Goal: Obtain resource: Download file/media

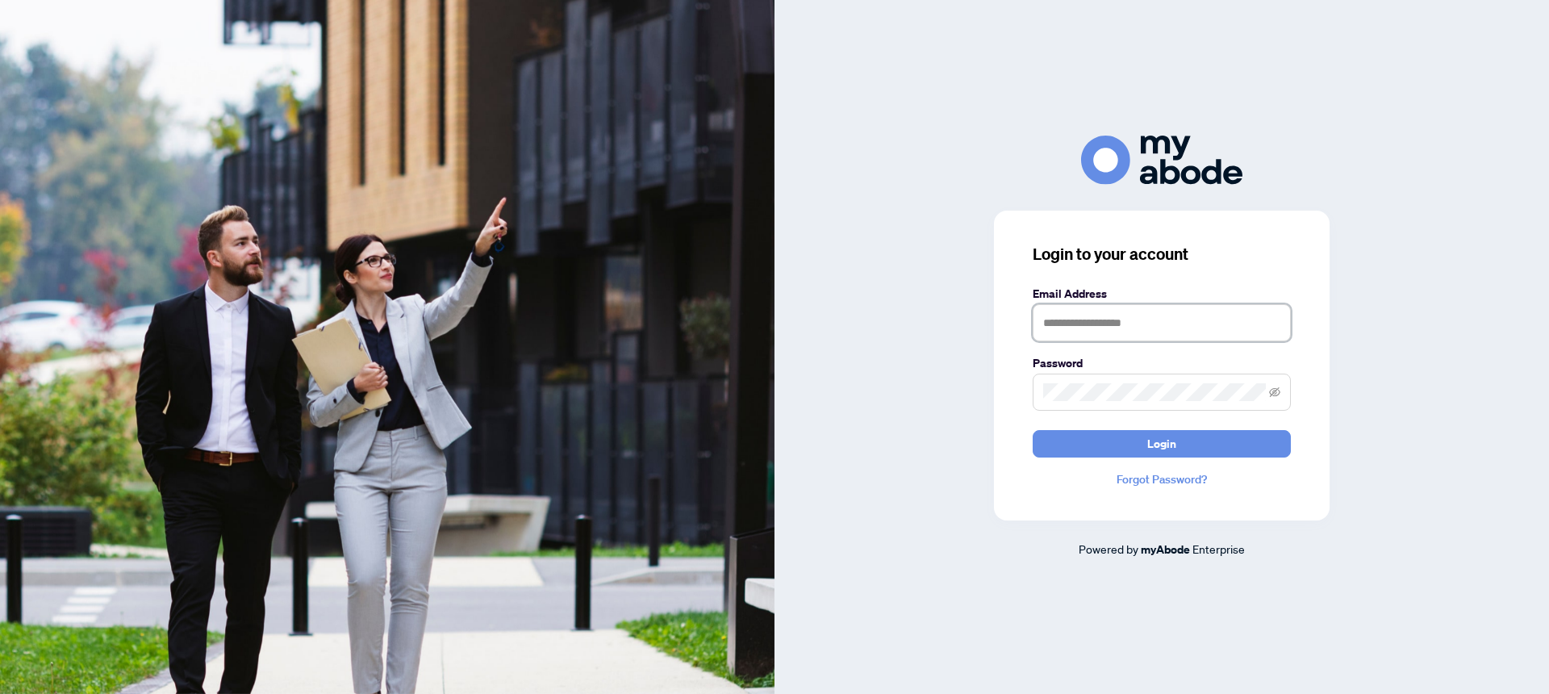
click at [1141, 328] on input "text" at bounding box center [1162, 322] width 258 height 37
click at [1277, 396] on icon "eye-invisible" at bounding box center [1274, 392] width 11 height 10
type input "**********"
click at [1173, 446] on span "Login" at bounding box center [1161, 444] width 29 height 26
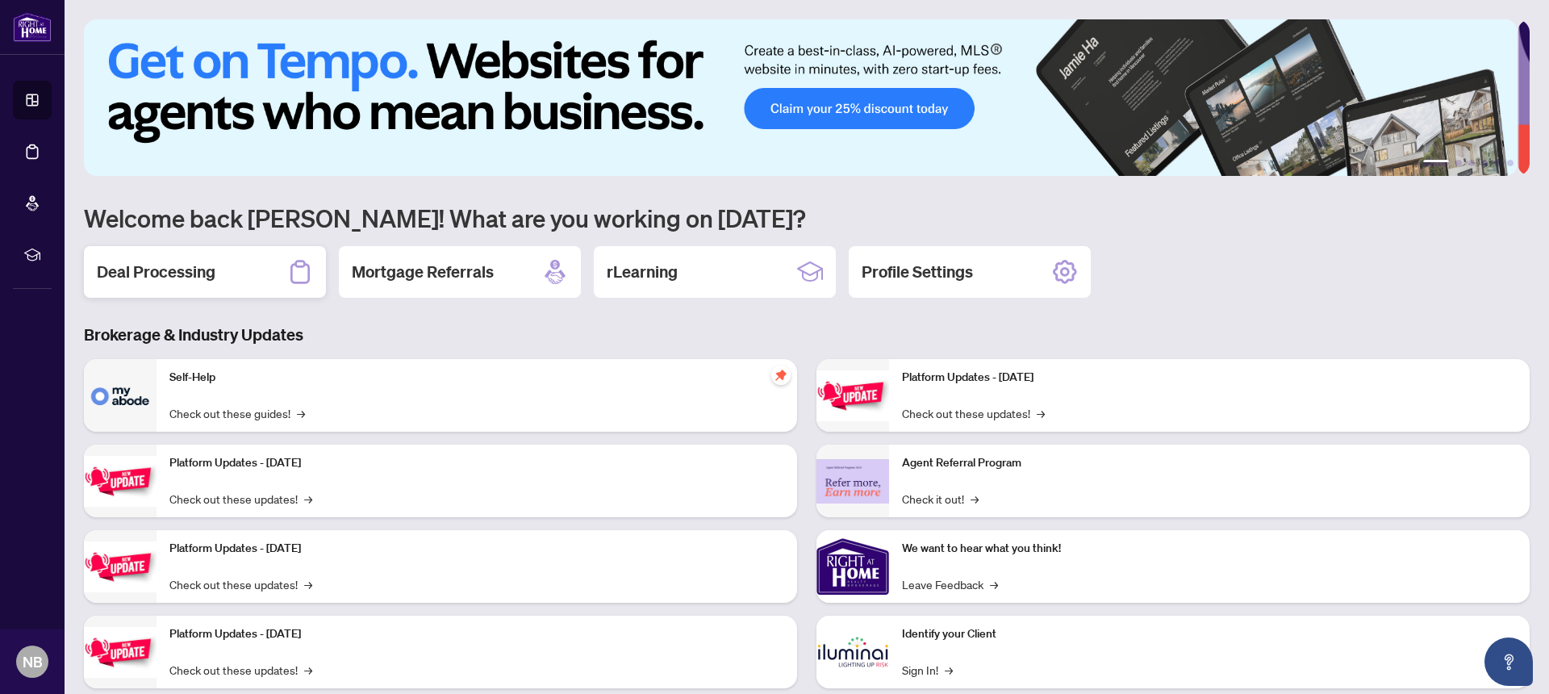
click at [153, 274] on h2 "Deal Processing" at bounding box center [156, 272] width 119 height 23
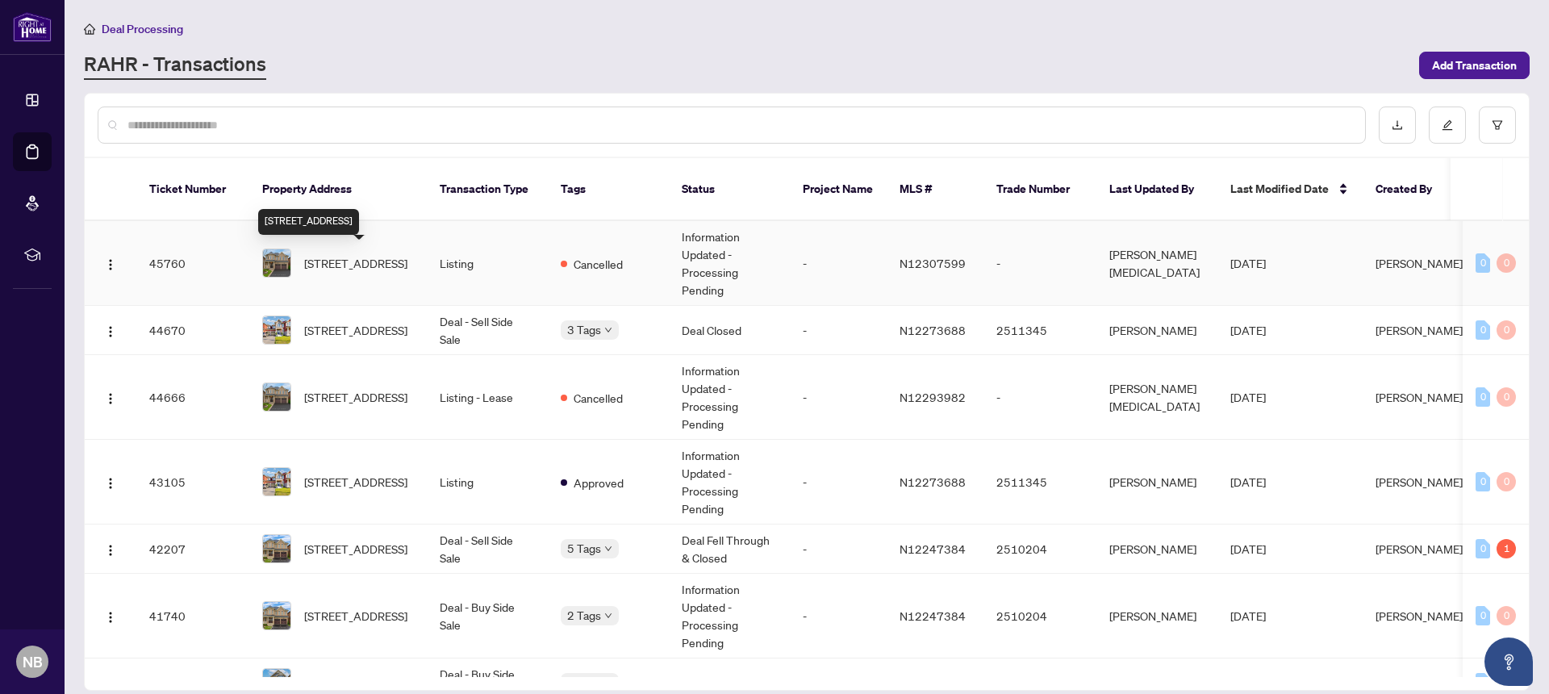
click at [353, 268] on span "90 Maplebank Cres, Whitchurch-Stouffville, Ontario L4A 0R8, Canada" at bounding box center [355, 263] width 103 height 18
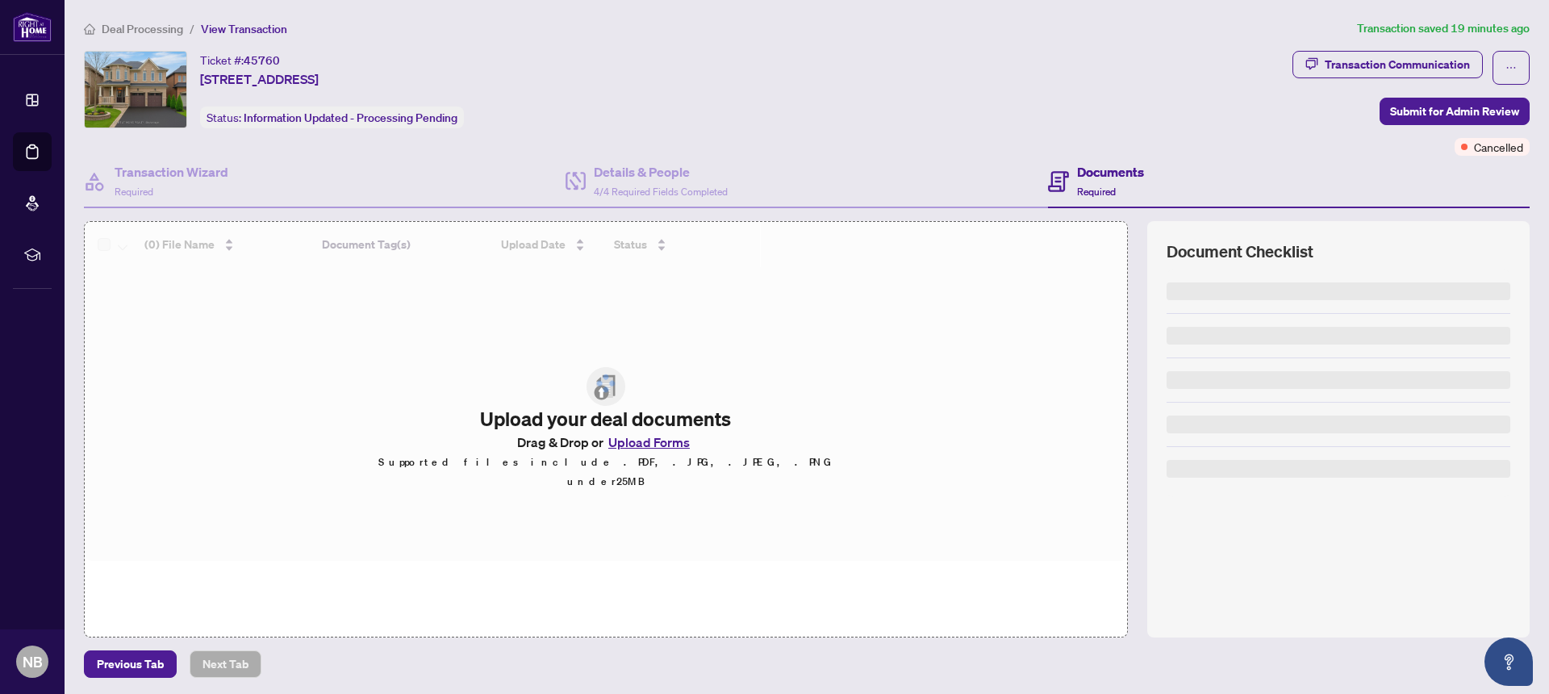
scroll to position [2, 0]
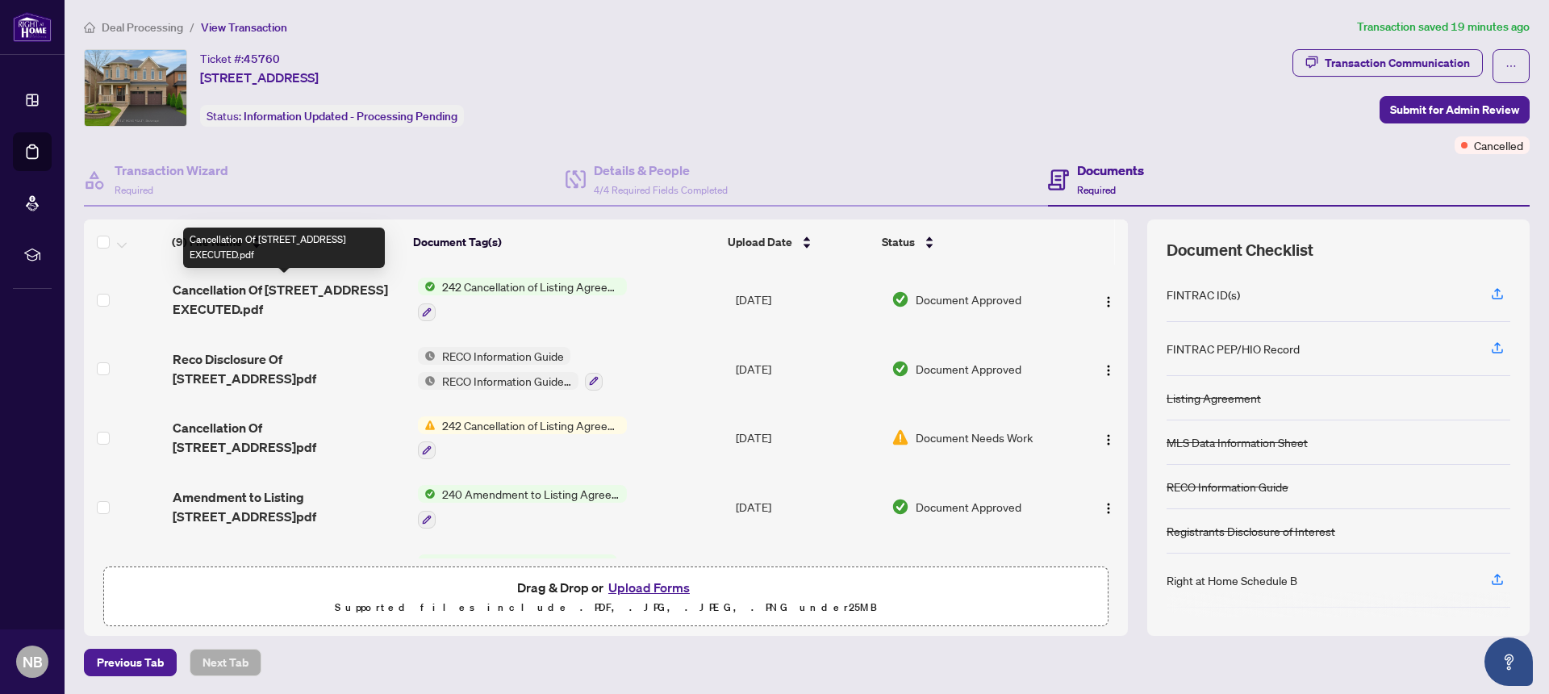
click at [280, 301] on span "Cancellation Of 90 Maplebank Crescent N12307599 EXECUTED.pdf" at bounding box center [289, 299] width 232 height 39
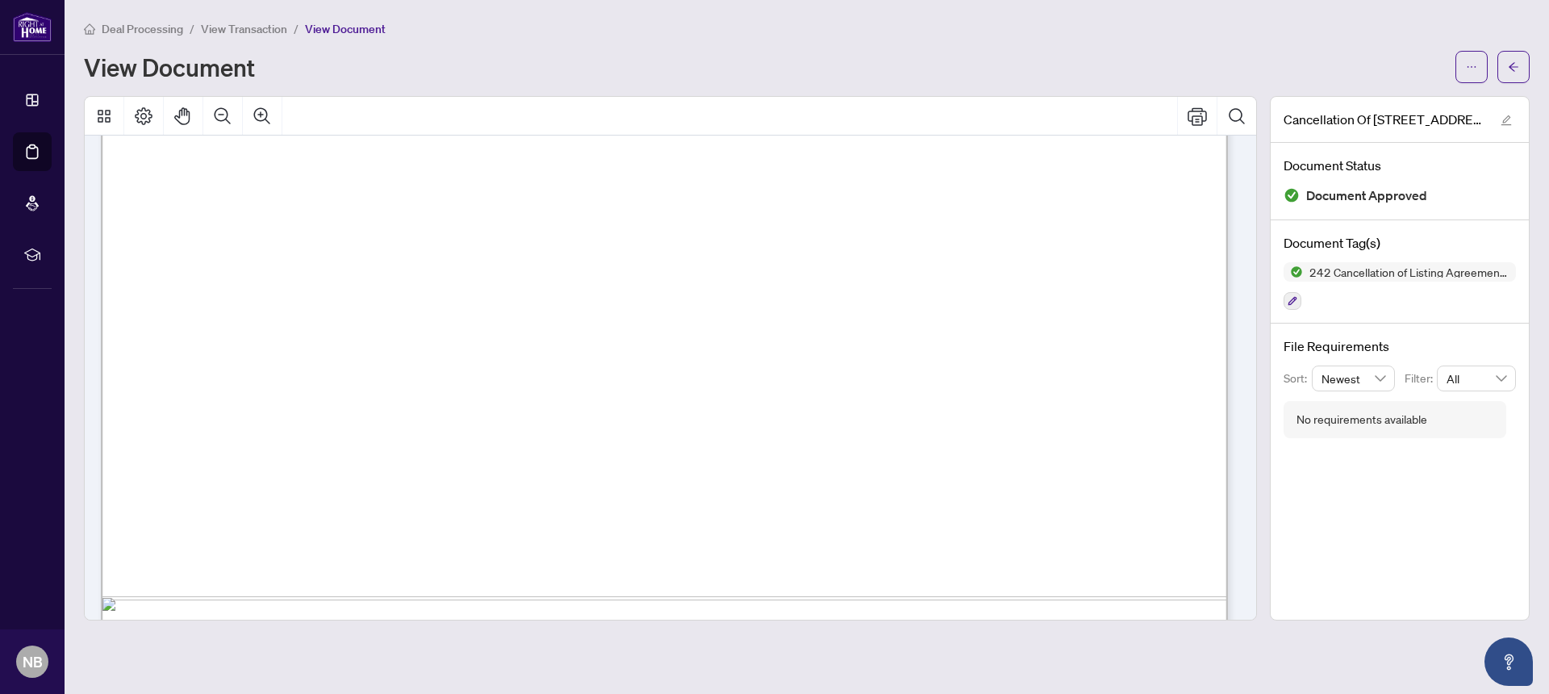
scroll to position [1007, 0]
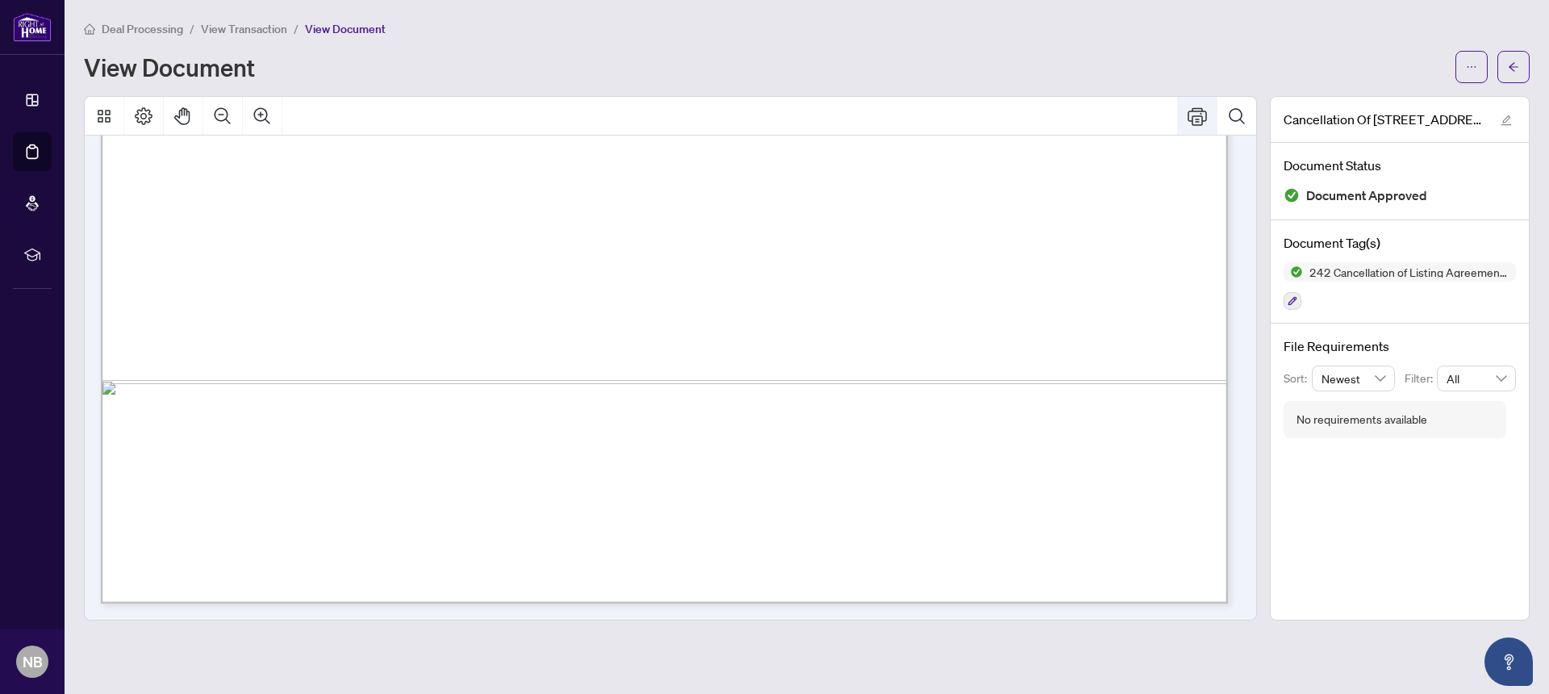
click at [1200, 123] on icon "Print" at bounding box center [1196, 115] width 19 height 19
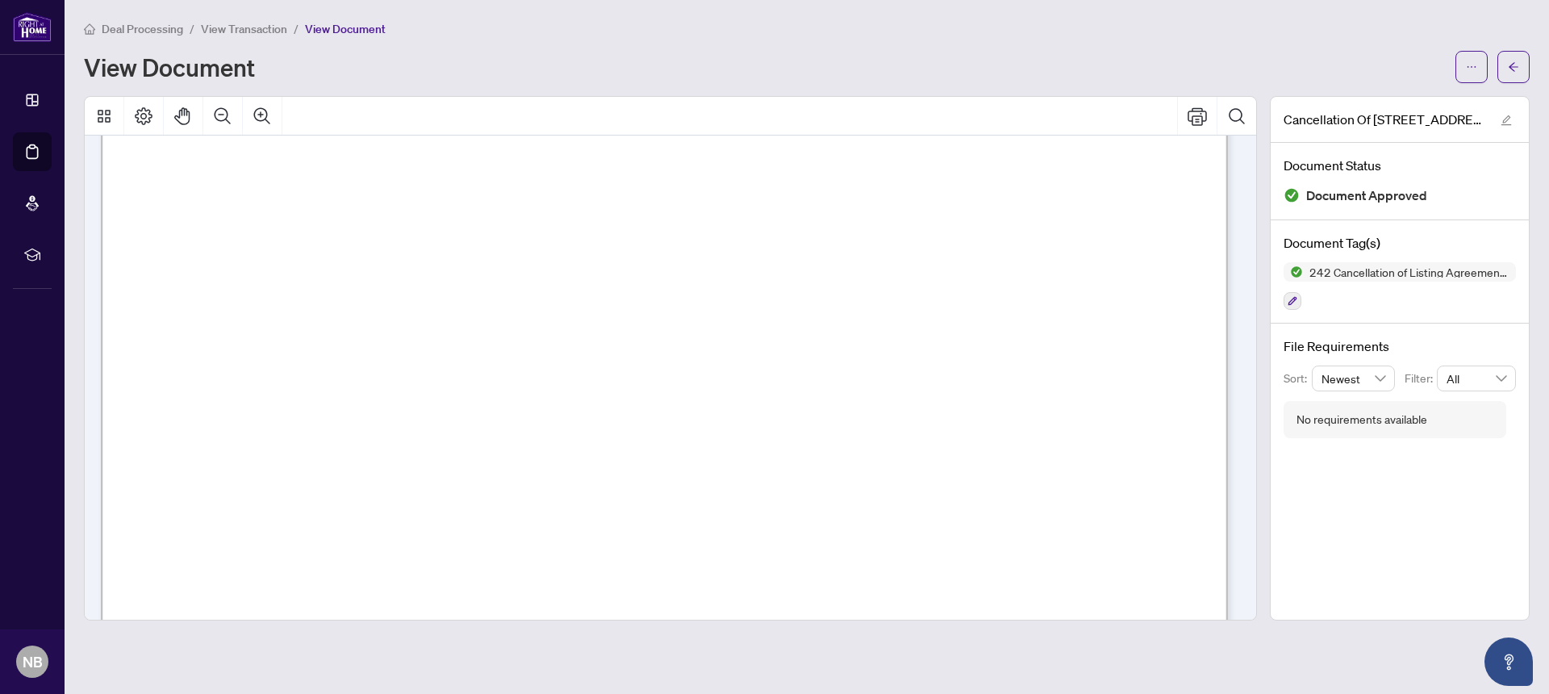
scroll to position [0, 0]
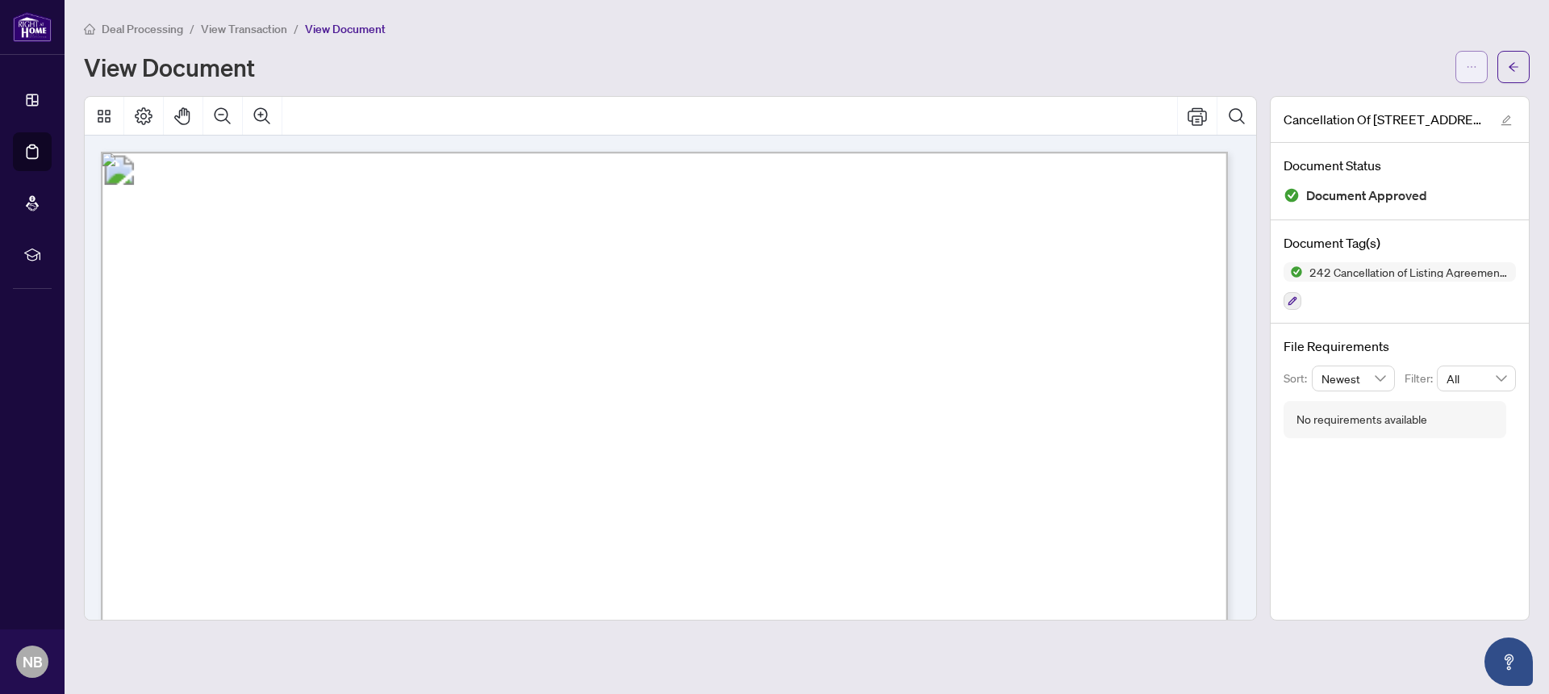
click at [1475, 69] on icon "ellipsis" at bounding box center [1471, 66] width 11 height 11
click at [1401, 103] on span "Download" at bounding box center [1413, 102] width 123 height 18
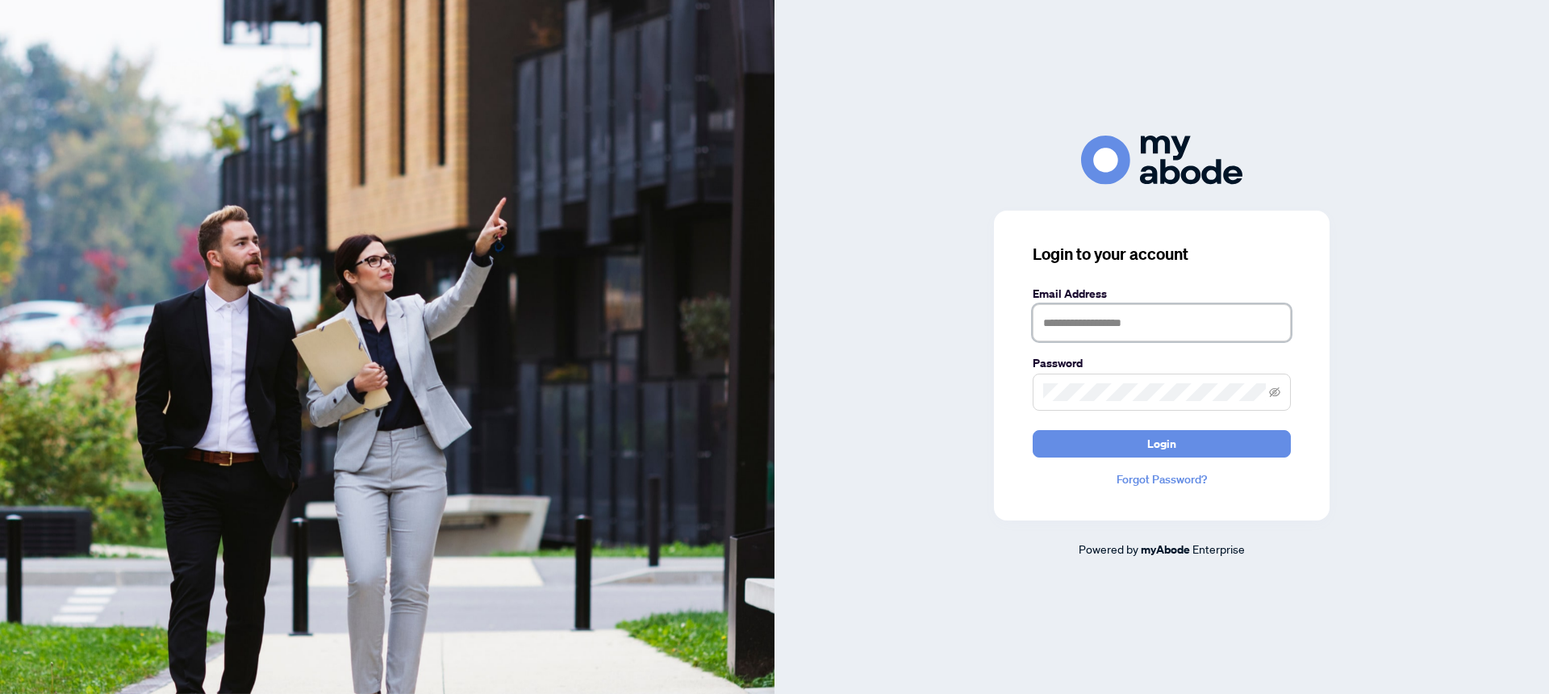
click at [1117, 329] on input "text" at bounding box center [1162, 322] width 258 height 37
type input "**********"
click at [1158, 450] on span "Login" at bounding box center [1161, 444] width 29 height 26
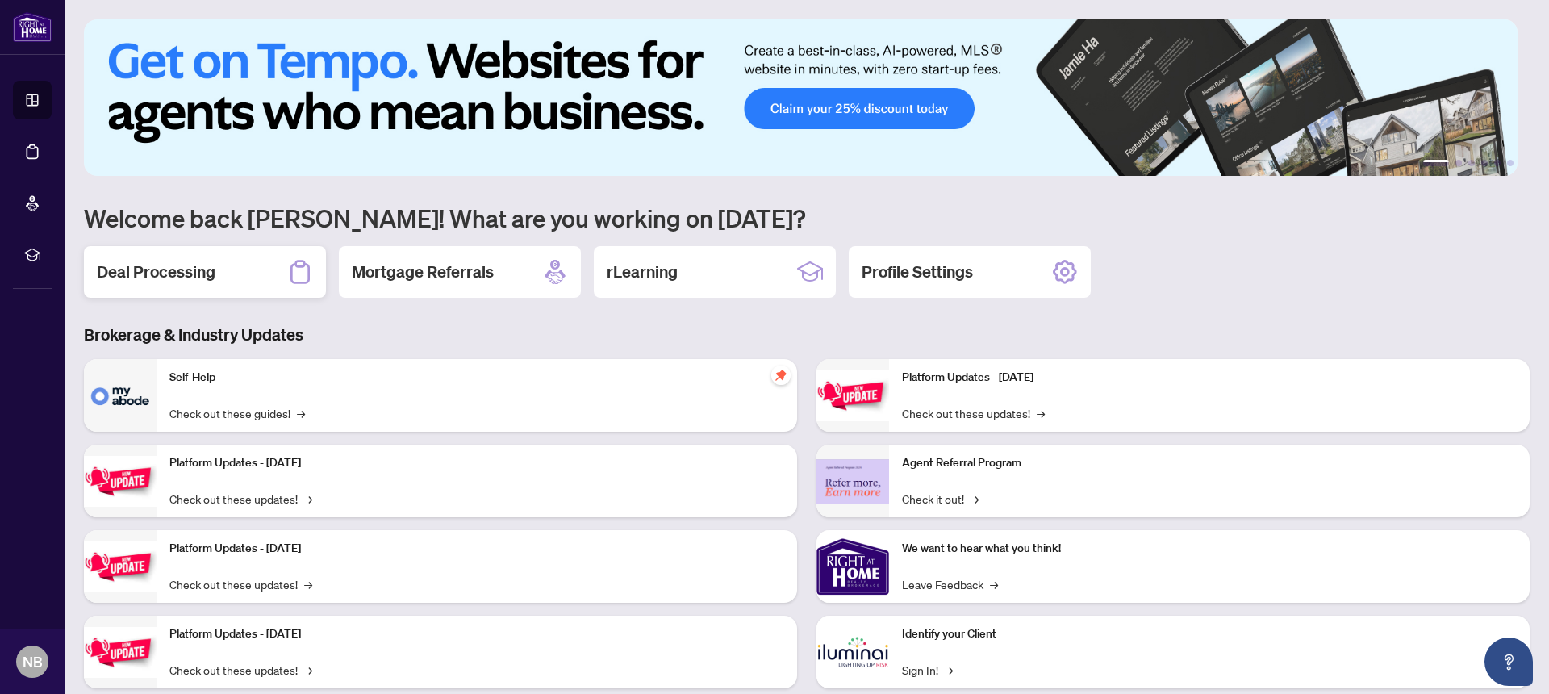
click at [173, 279] on h2 "Deal Processing" at bounding box center [156, 272] width 119 height 23
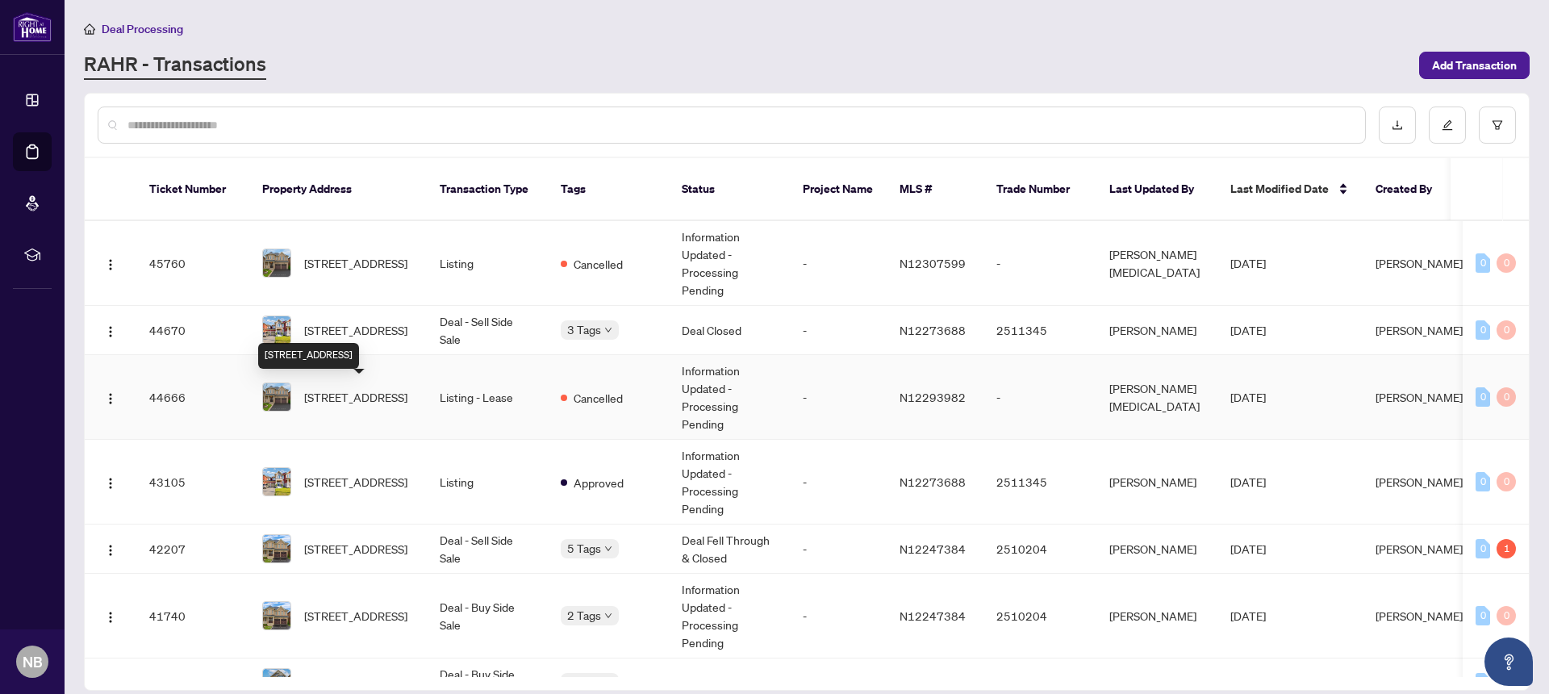
click at [346, 396] on span "90 Maplebank Cres, Whitchurch-Stouffville, Ontario L4A 0R8, Canada" at bounding box center [355, 397] width 103 height 18
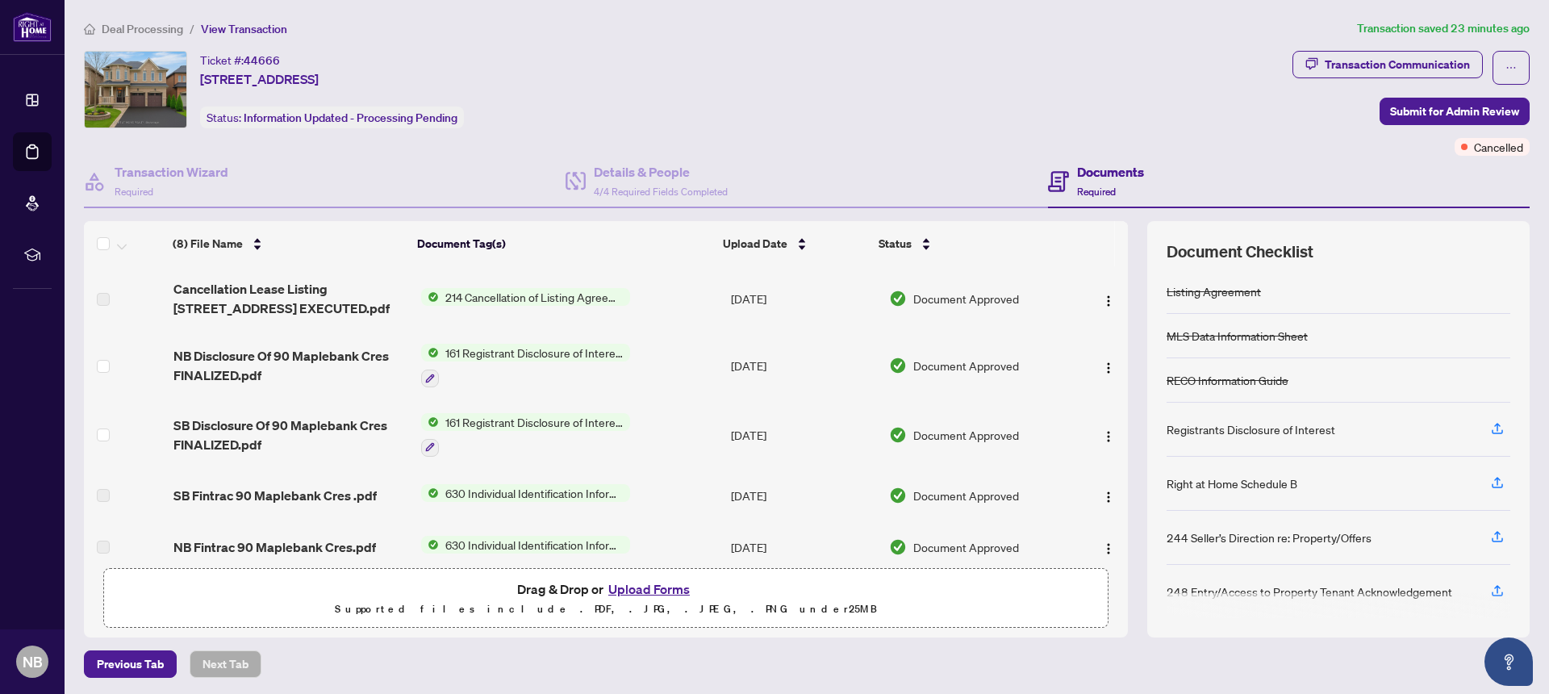
click at [105, 300] on label at bounding box center [103, 299] width 13 height 18
click at [569, 299] on span "214 Cancellation of Listing Agreement - Authority to Offer for Lease" at bounding box center [534, 297] width 191 height 18
click at [566, 299] on span "214 Cancellation of Listing Agreement - Authority to Offer for Lease" at bounding box center [534, 297] width 191 height 18
click at [557, 356] on span "214 Cancellation of Listing Agreement - Authority to Offer for Lease" at bounding box center [527, 357] width 240 height 35
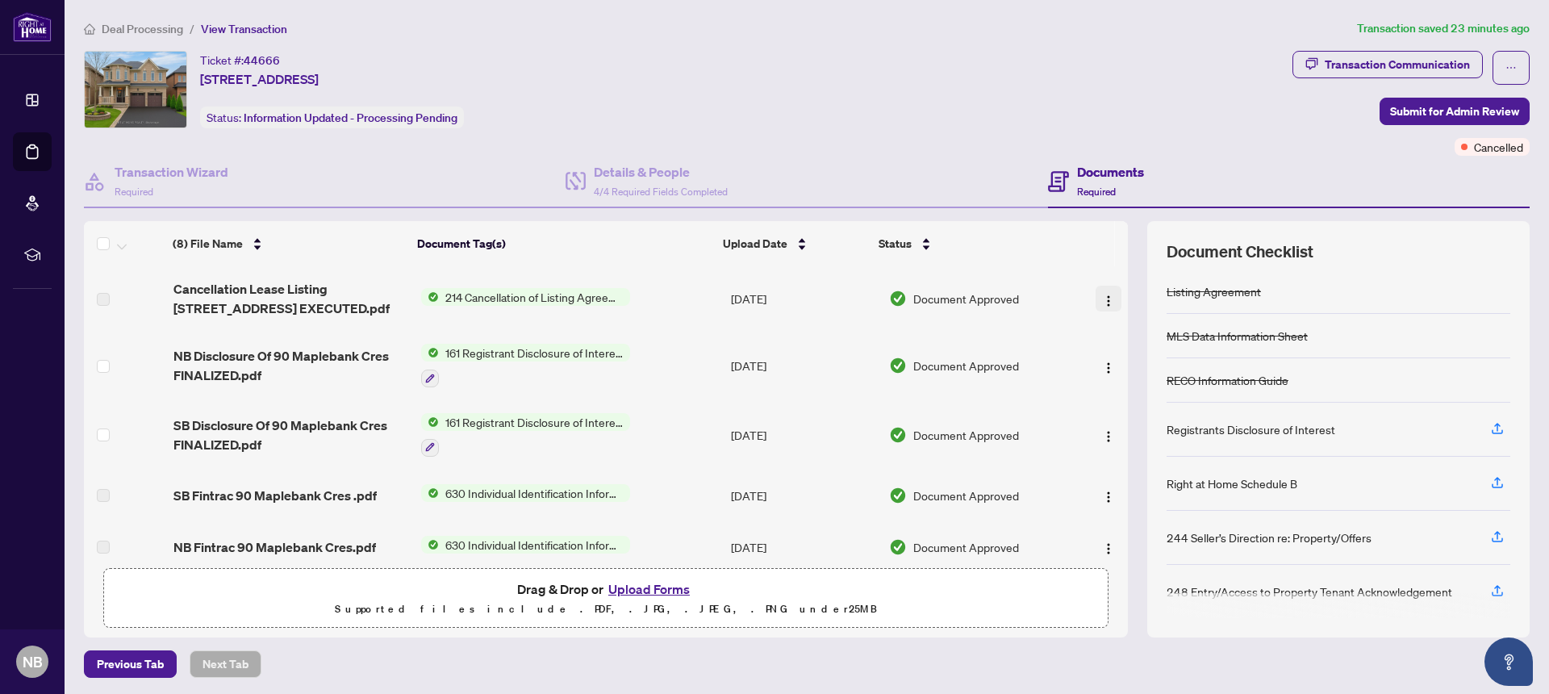
click at [1102, 304] on img "button" at bounding box center [1108, 300] width 13 height 13
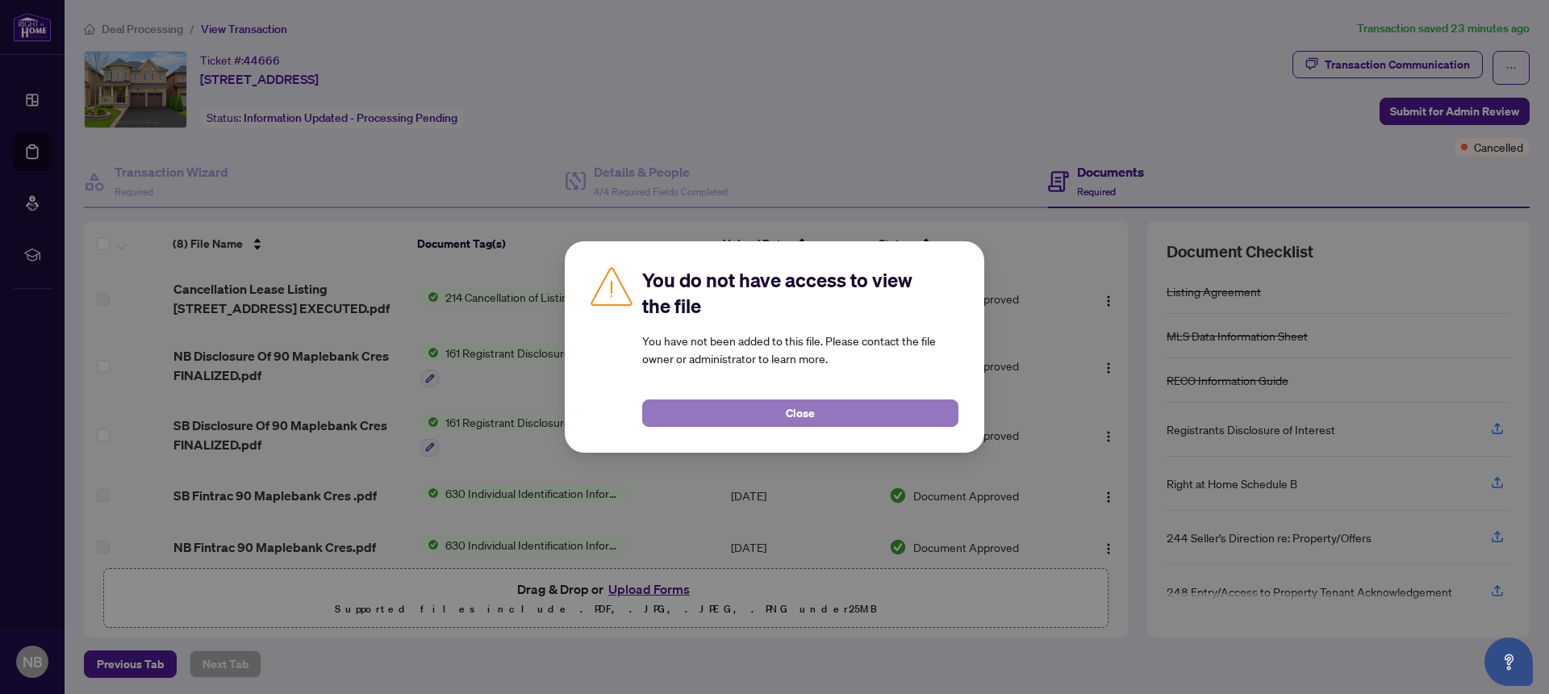
click at [790, 422] on span "Close" at bounding box center [800, 413] width 29 height 26
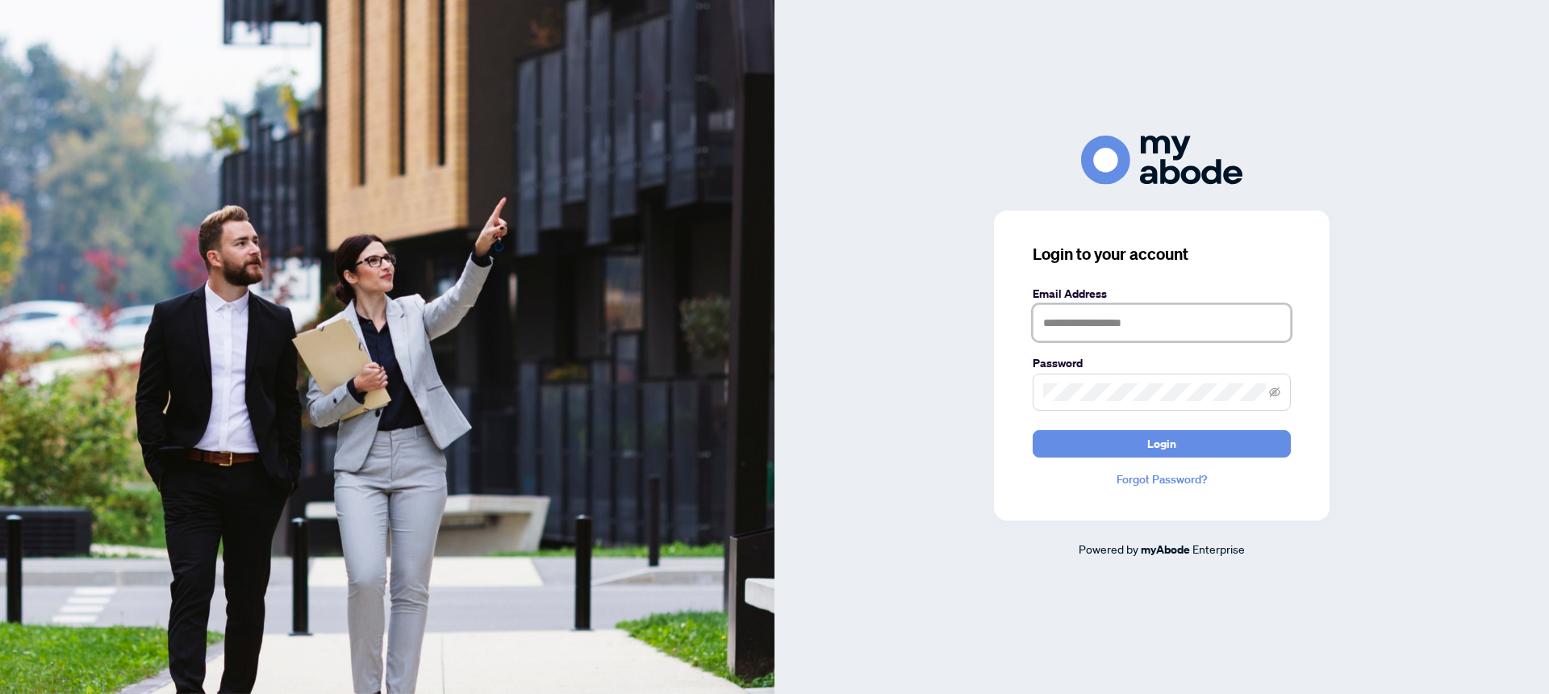
click at [1094, 321] on input "text" at bounding box center [1162, 322] width 258 height 37
click at [1274, 393] on icon "eye-invisible" at bounding box center [1274, 392] width 11 height 10
type input "**********"
click at [1161, 449] on span "Login" at bounding box center [1161, 444] width 29 height 26
